Goal: Task Accomplishment & Management: Manage account settings

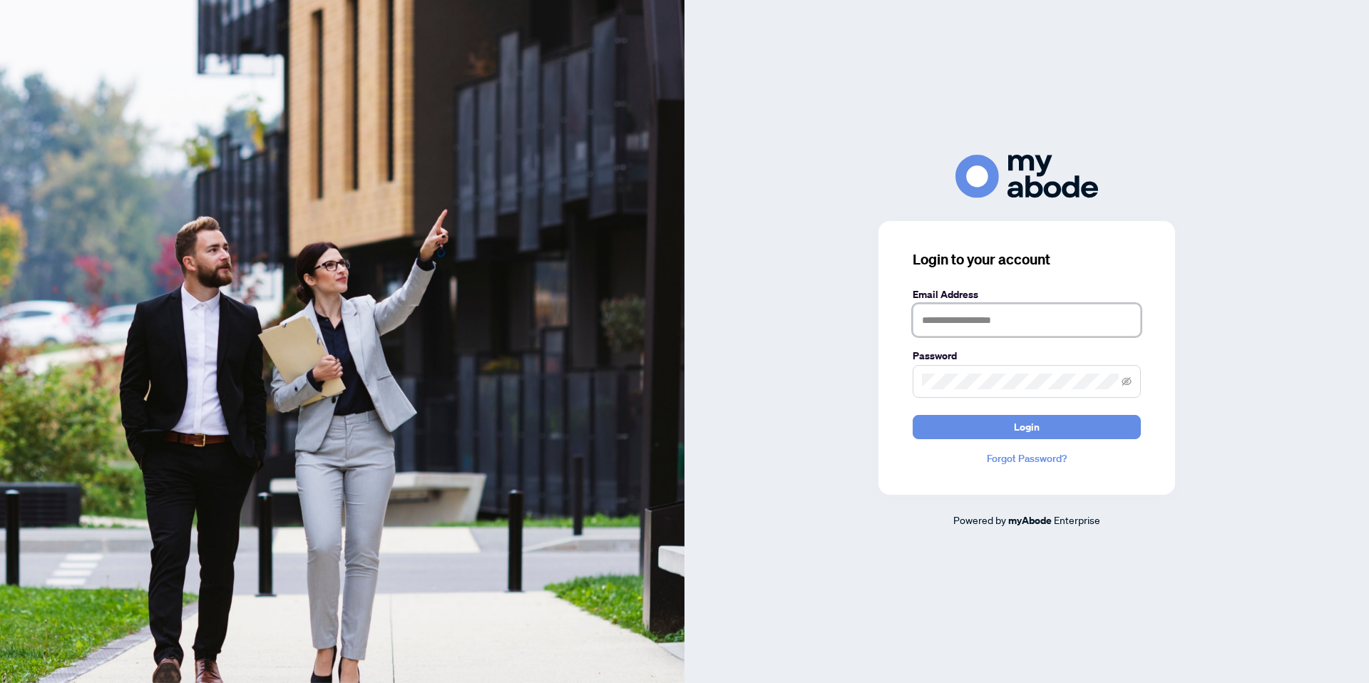
click at [1052, 323] on input "text" at bounding box center [1027, 320] width 228 height 33
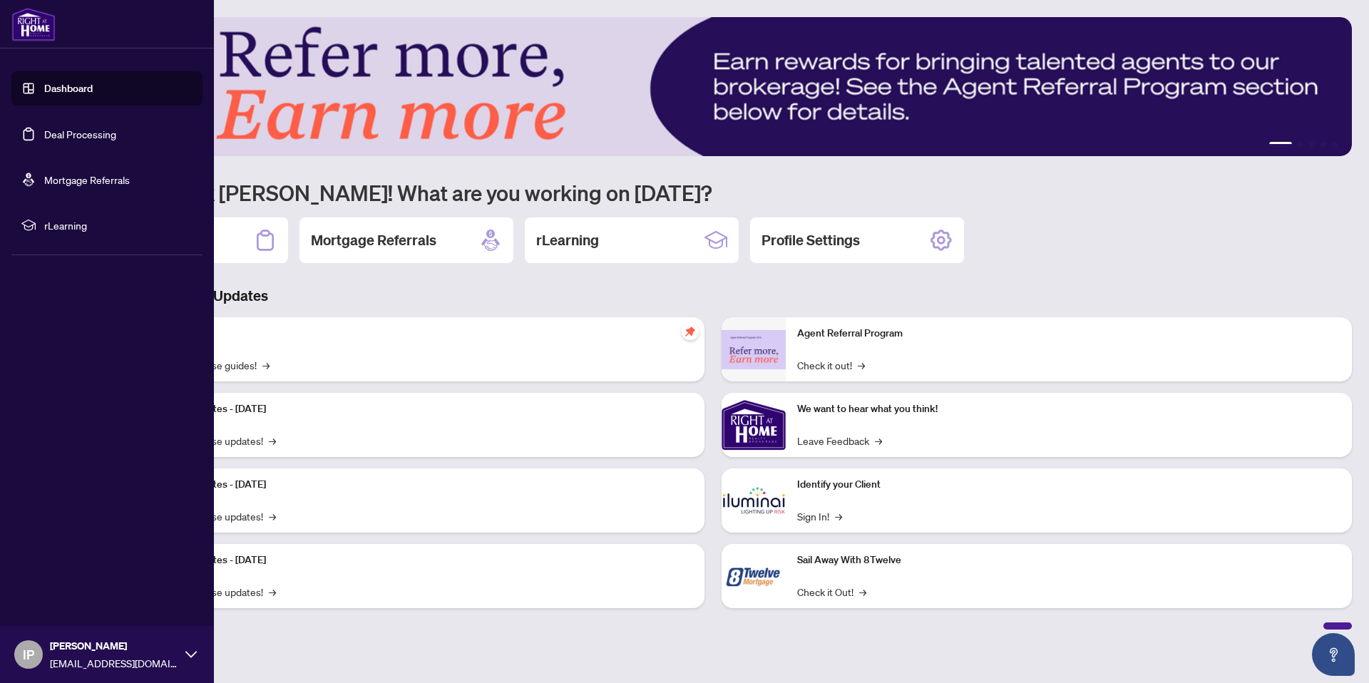
click at [47, 128] on link "Deal Processing" at bounding box center [80, 134] width 72 height 13
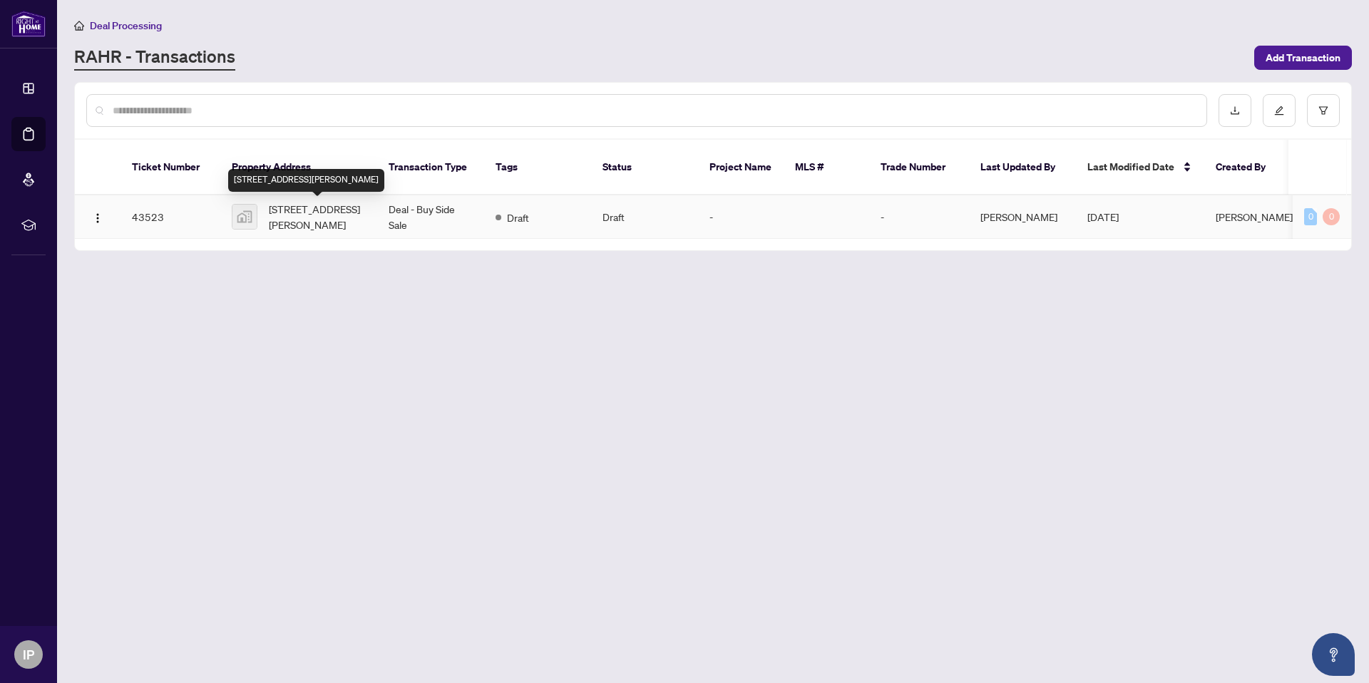
click at [327, 215] on span "[STREET_ADDRESS][PERSON_NAME]" at bounding box center [317, 216] width 97 height 31
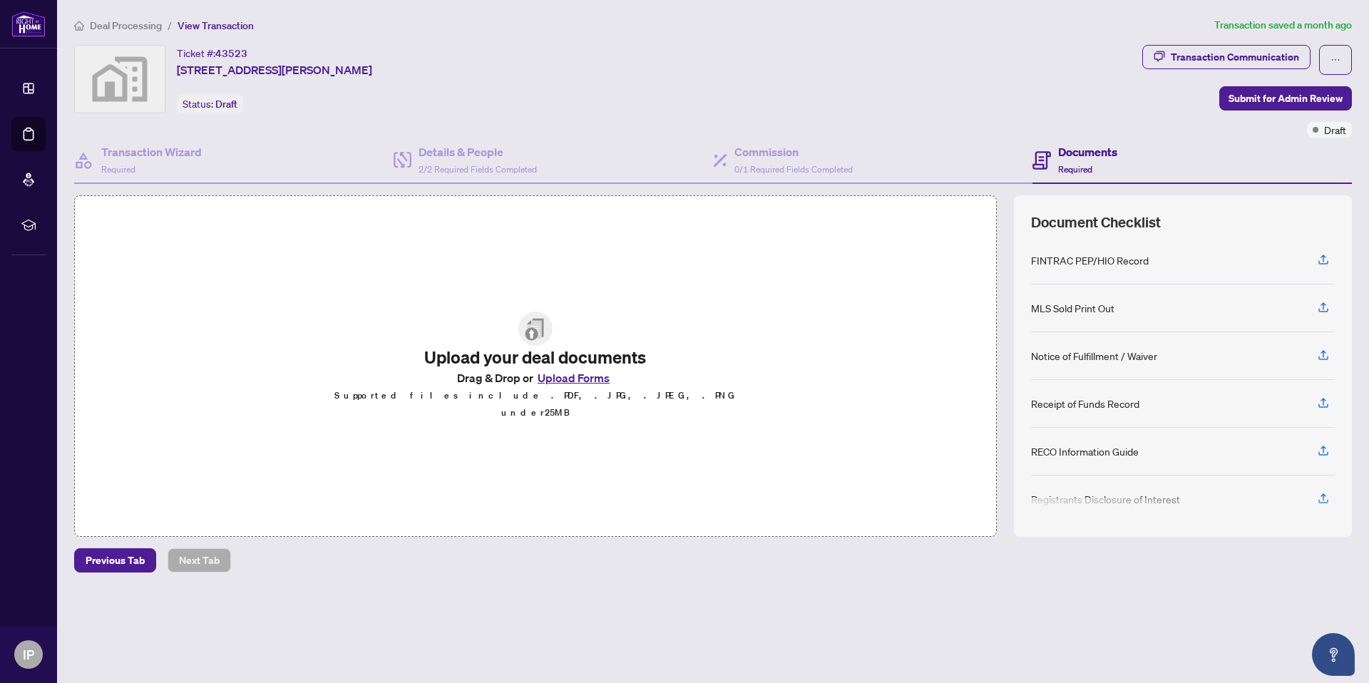
scroll to position [201, 0]
